Goal: Check status: Check status

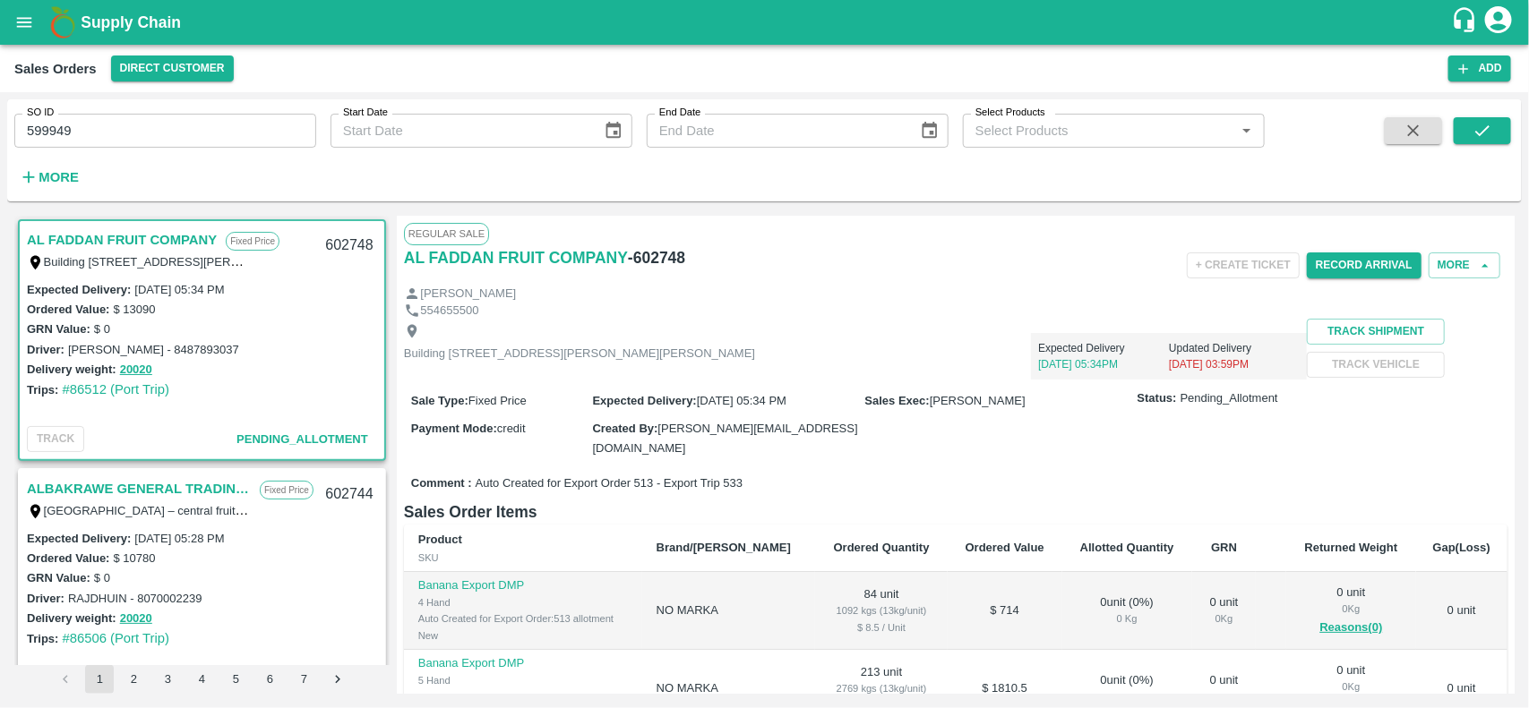
scroll to position [4, 0]
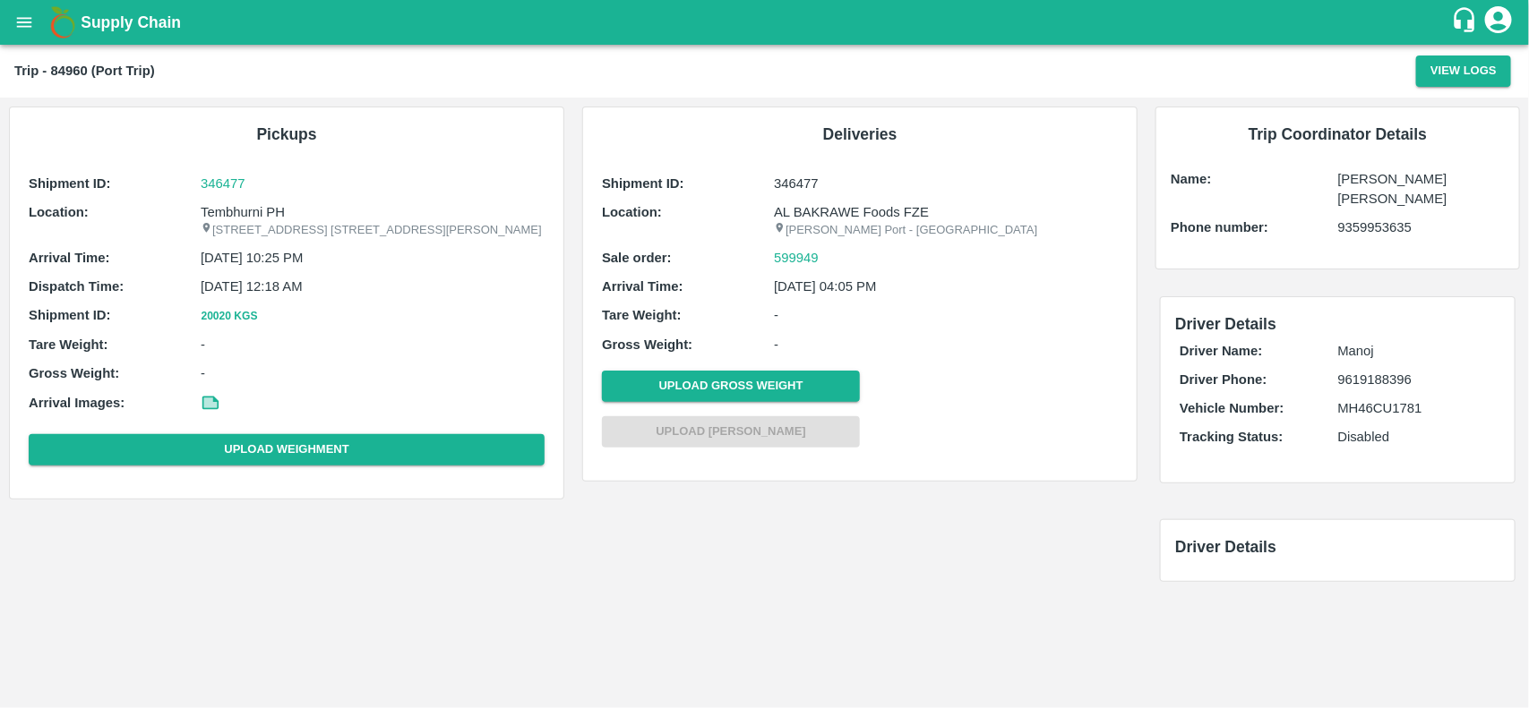
click at [251, 211] on p "Tembhurni PH" at bounding box center [373, 212] width 344 height 20
copy p "Tembhurni"
click at [251, 211] on p "Tembhurni PH" at bounding box center [373, 212] width 344 height 20
copy p "Tembhurni PH"
click at [251, 211] on p "Tembhurni PH" at bounding box center [373, 212] width 344 height 20
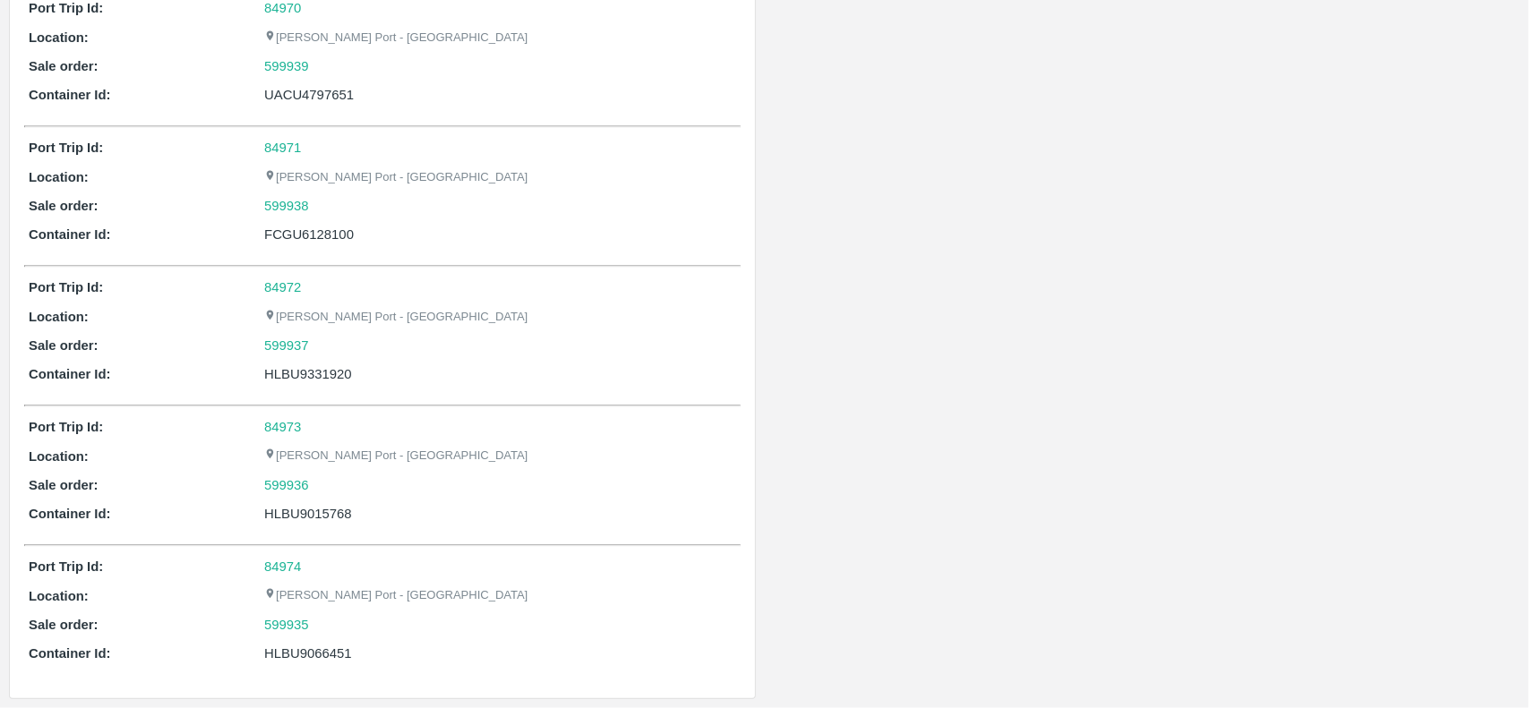
scroll to position [186, 0]
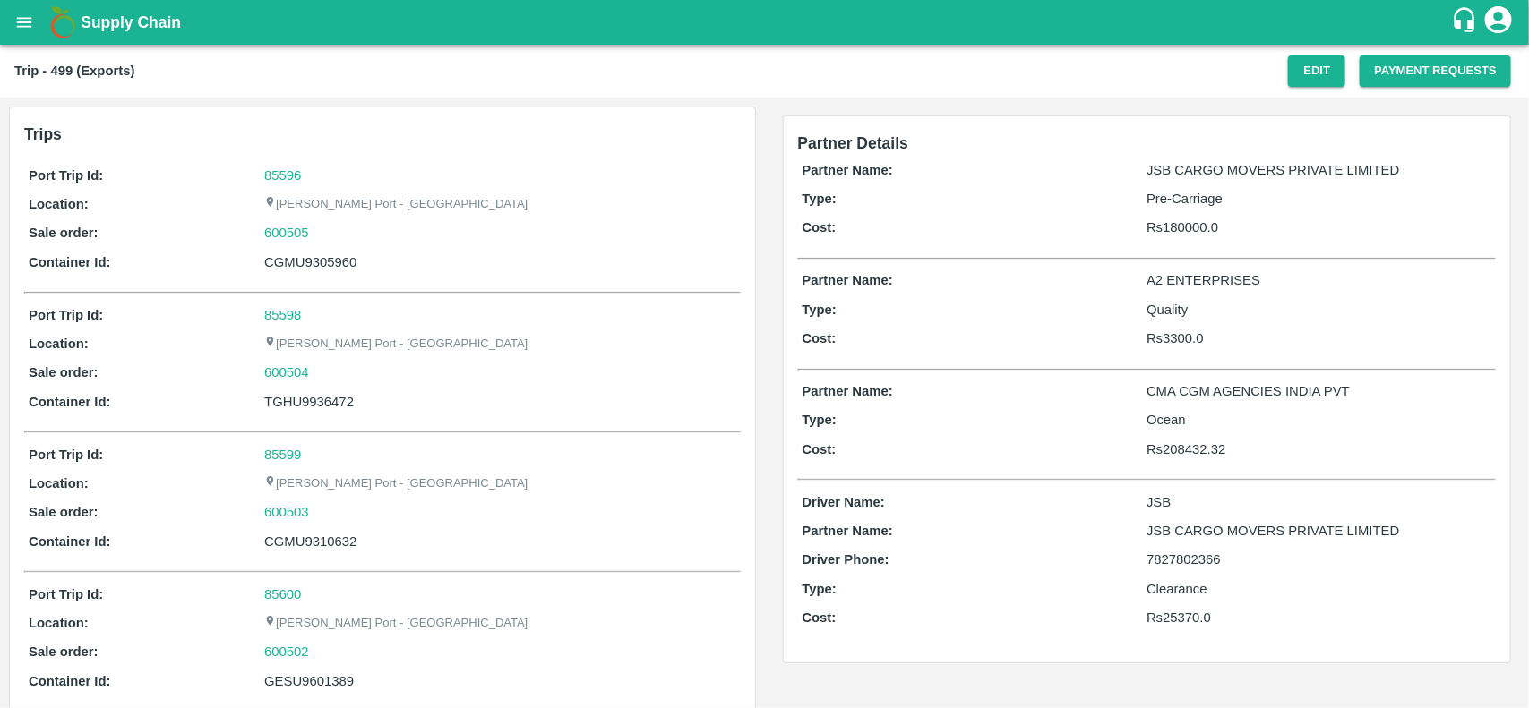
click at [287, 162] on div "Port Trip Id: 85596 Location: Jawaharlal Nehru Port - Nhava Sheva Sale order: 6…" at bounding box center [382, 223] width 716 height 124
click at [291, 172] on link "85596" at bounding box center [282, 175] width 37 height 14
click at [318, 238] on div "600505" at bounding box center [499, 233] width 471 height 20
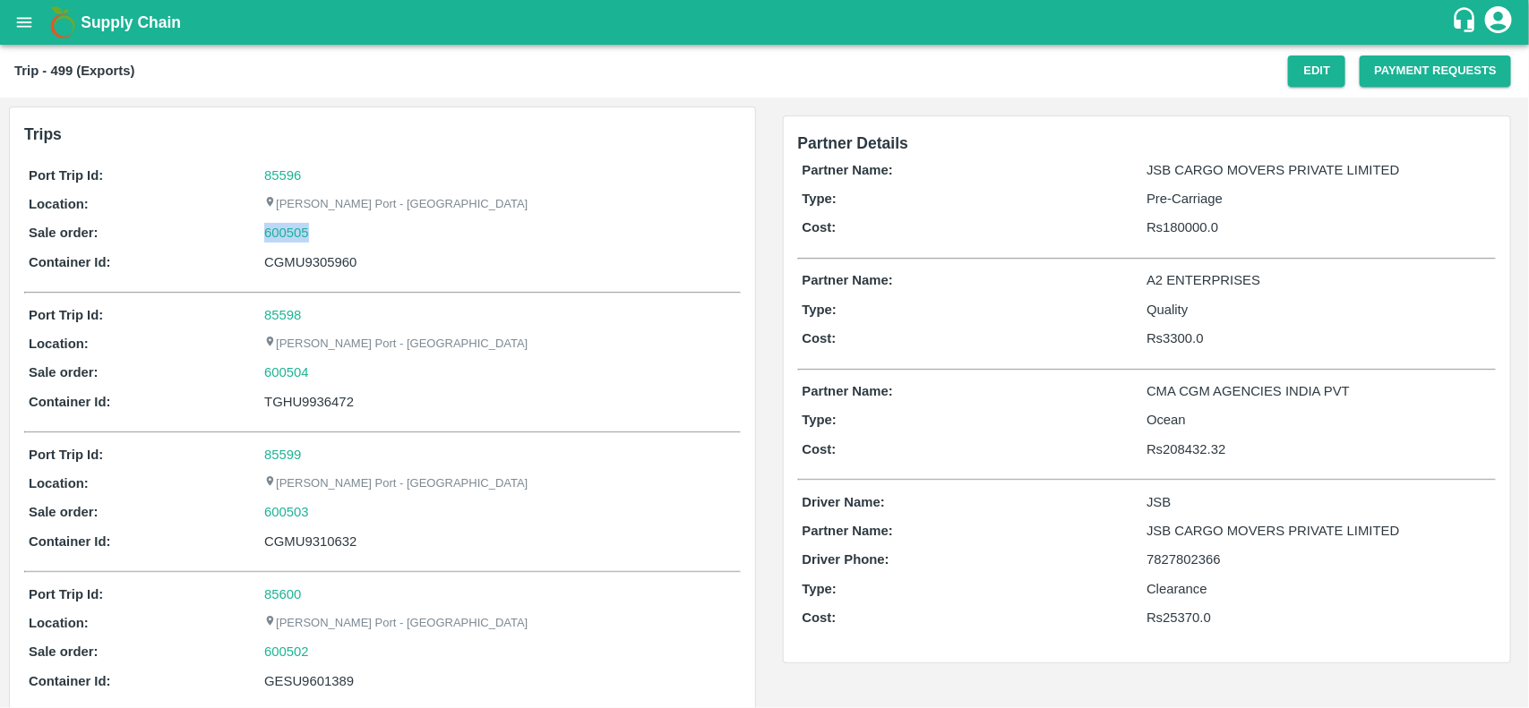
copy link "600505"
drag, startPoint x: 318, startPoint y: 238, endPoint x: 261, endPoint y: 237, distance: 56.4
click at [261, 237] on div "Sale order: 600505" at bounding box center [382, 233] width 707 height 20
click at [261, 237] on p "Sale order:" at bounding box center [146, 233] width 235 height 20
click at [287, 235] on link "600505" at bounding box center [286, 233] width 45 height 20
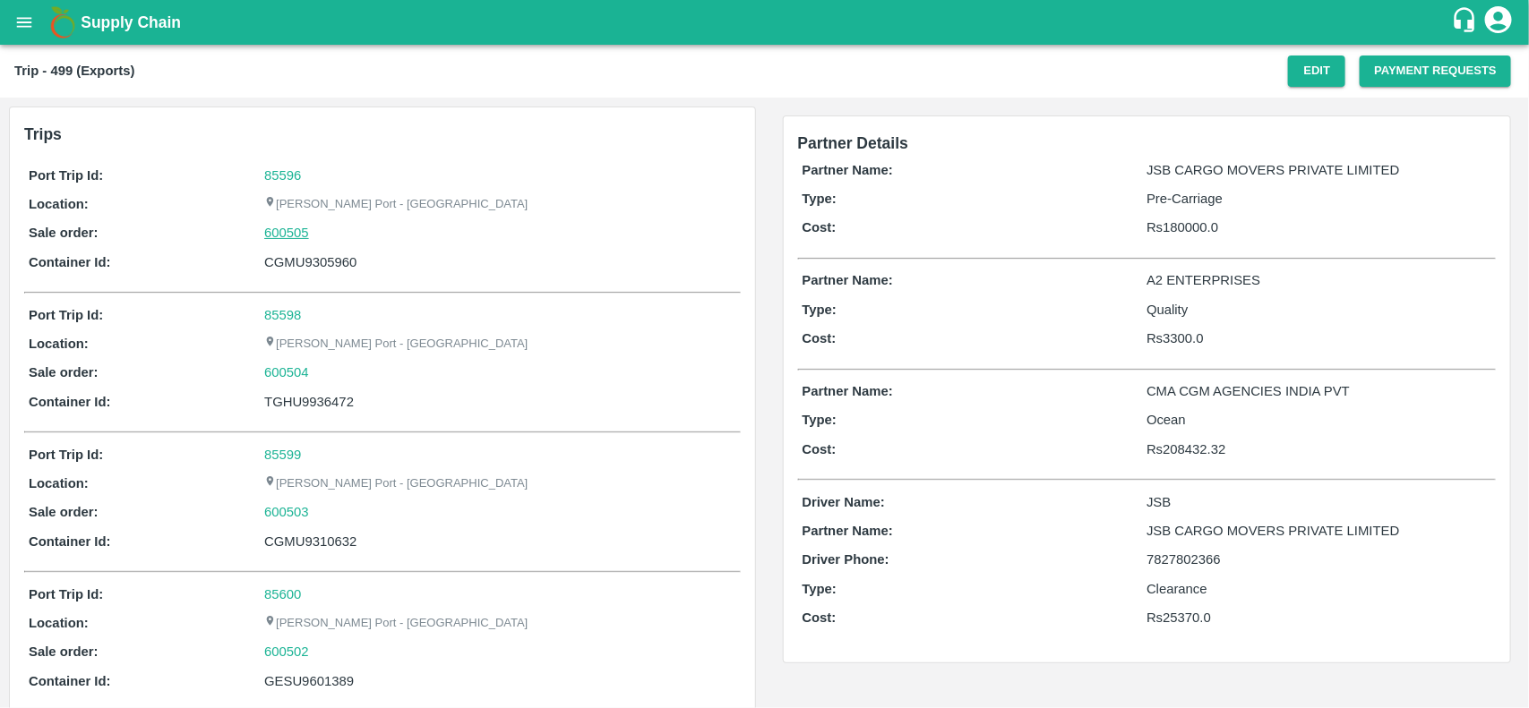
scroll to position [168, 0]
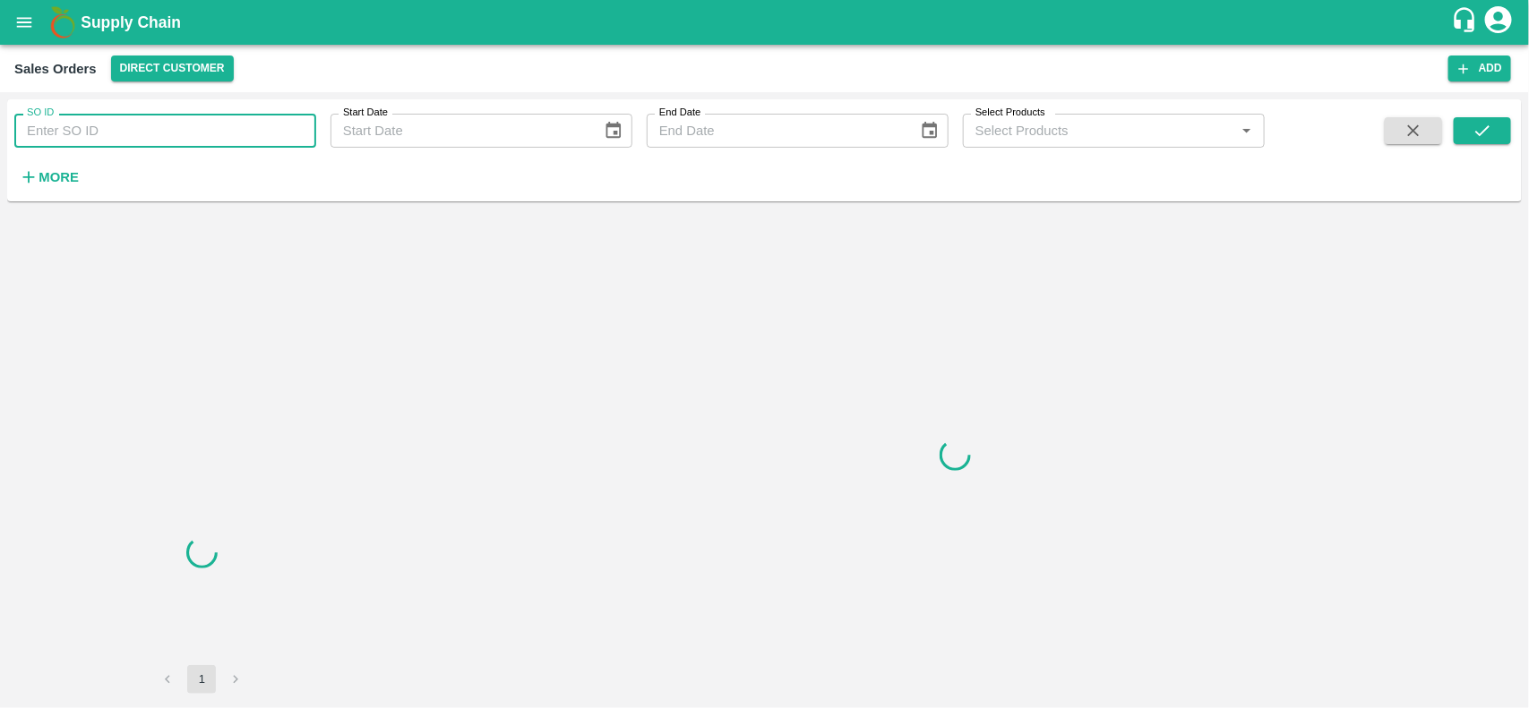
click at [216, 140] on input "SO ID" at bounding box center [165, 131] width 302 height 34
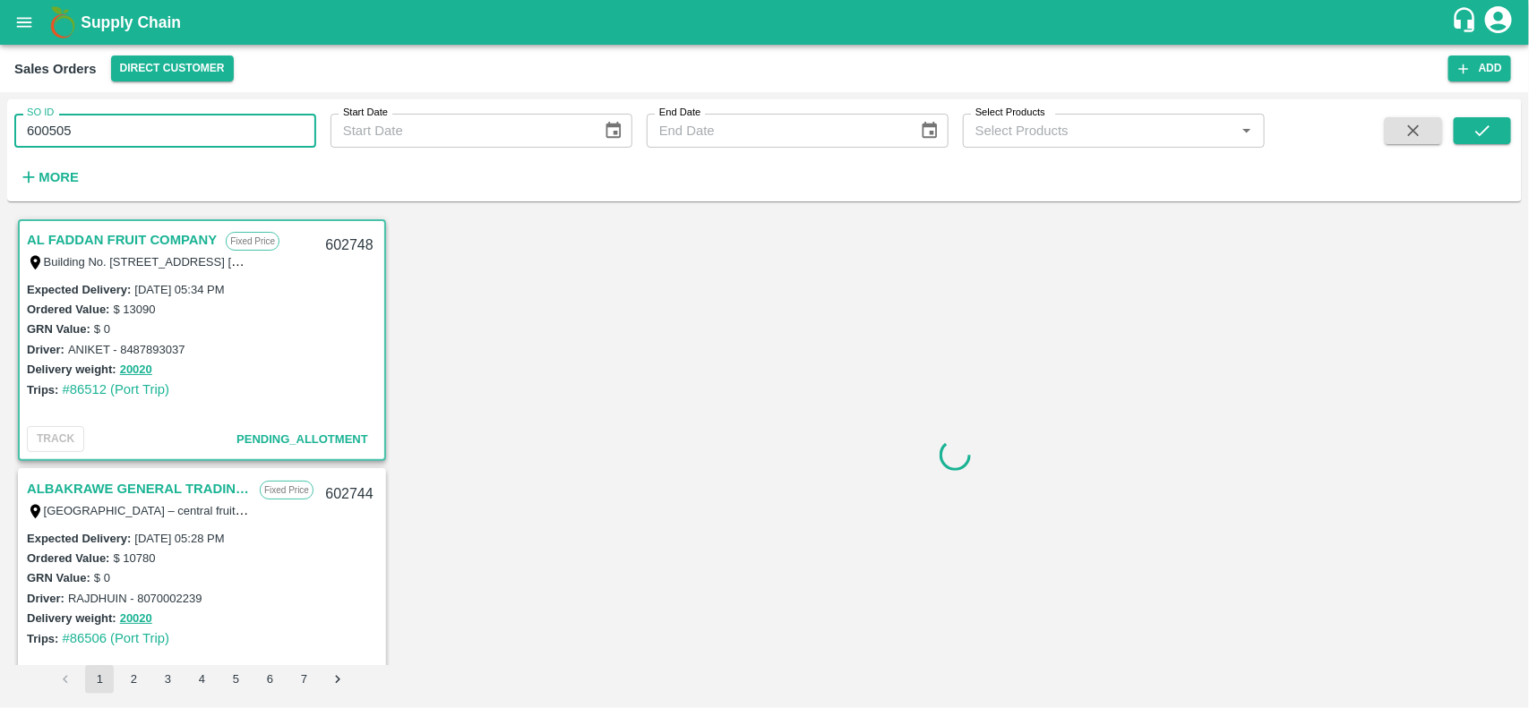
click at [216, 140] on input "600505" at bounding box center [165, 131] width 302 height 34
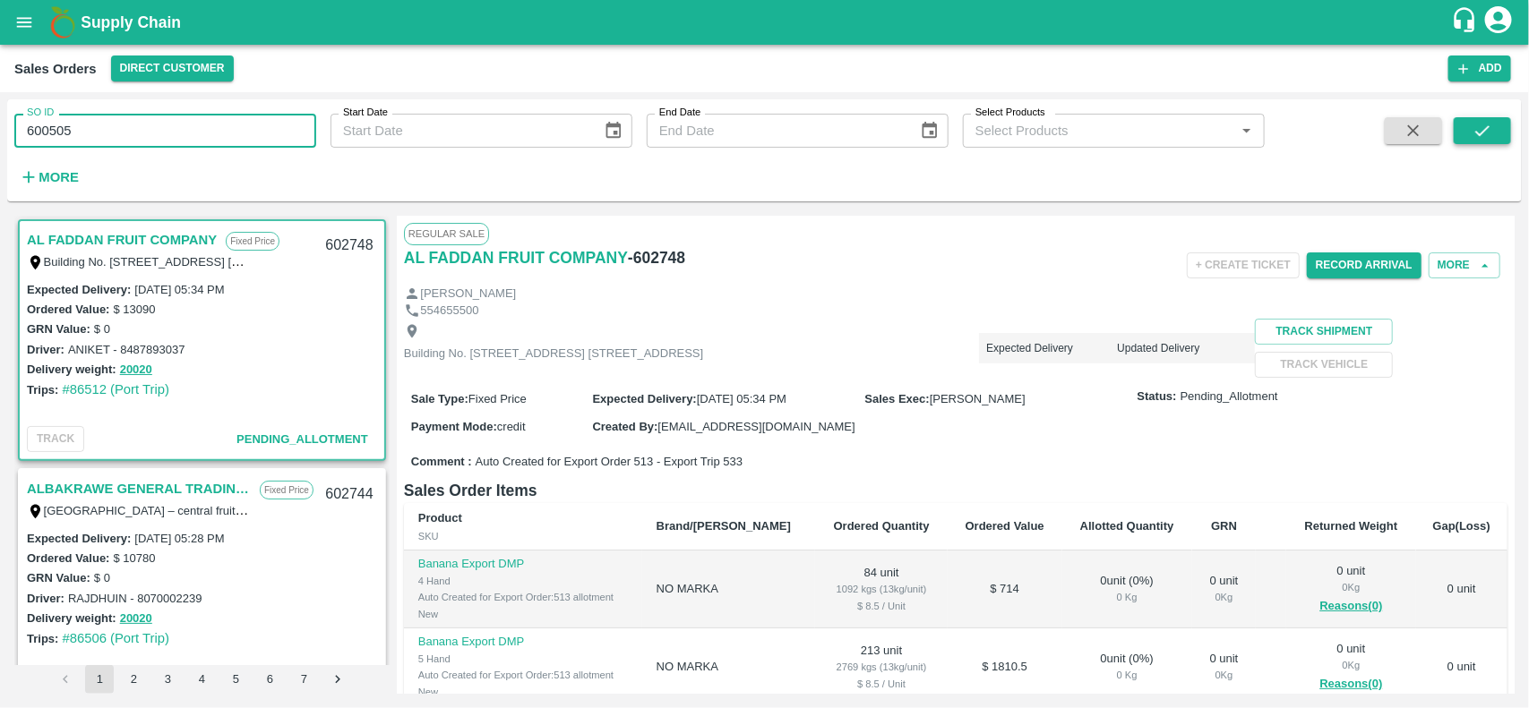
type input "600505"
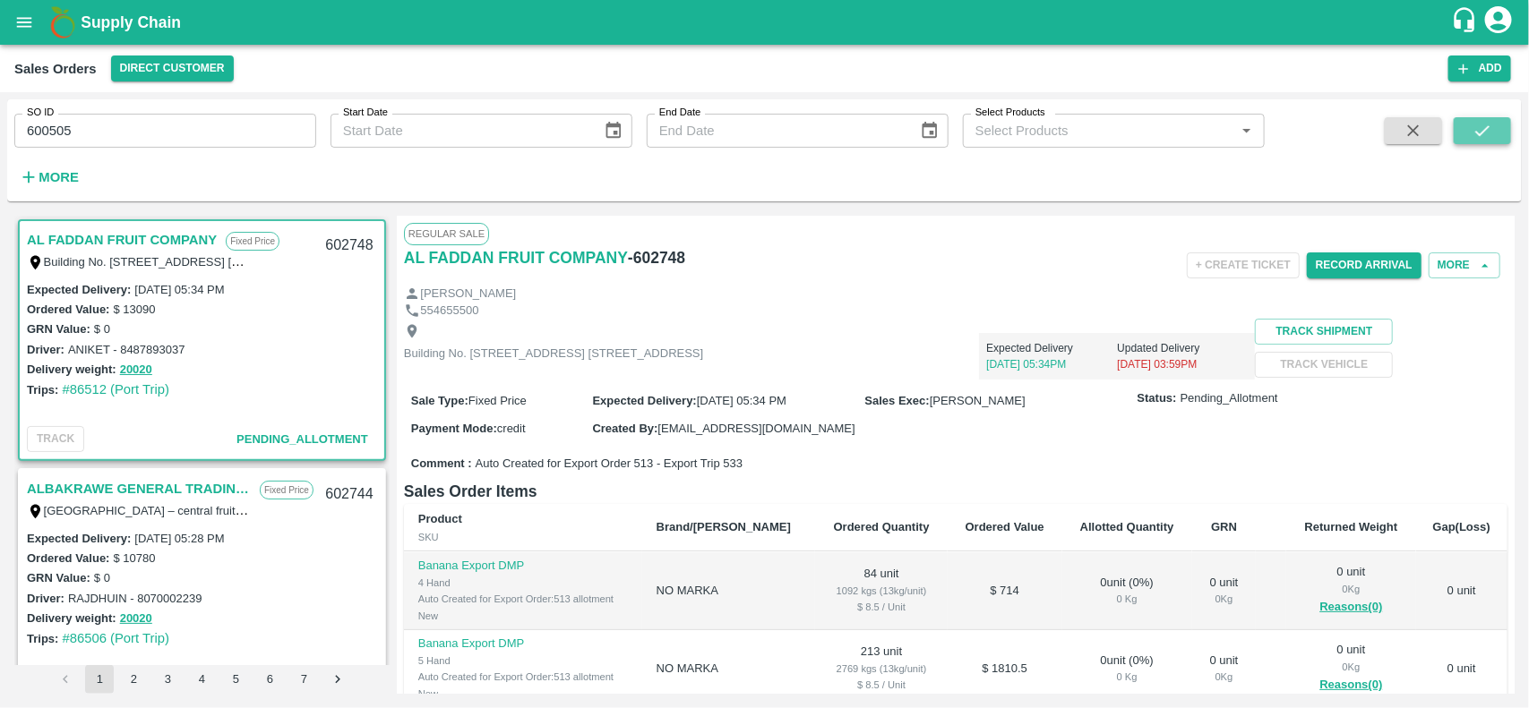
click at [1483, 135] on icon "submit" at bounding box center [1482, 131] width 20 height 20
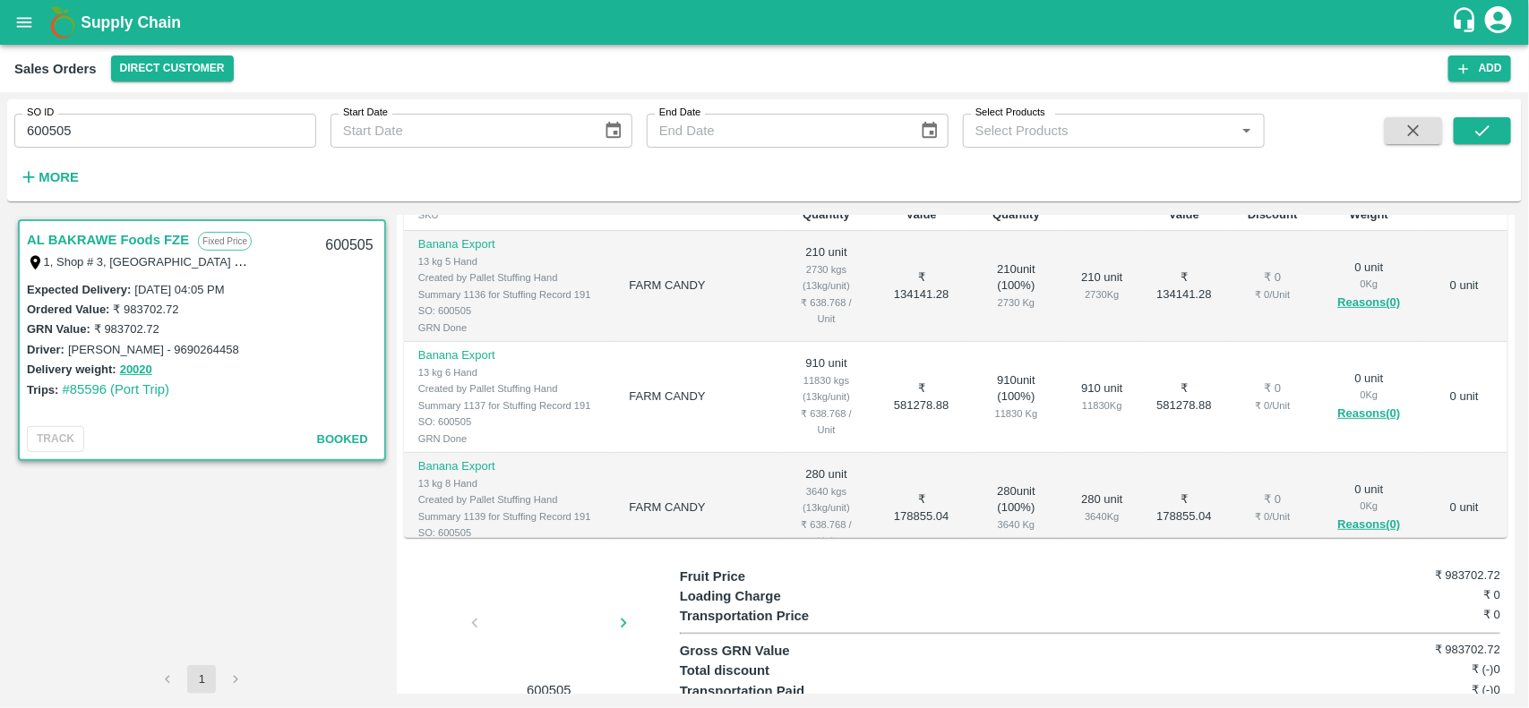
scroll to position [388, 0]
